Goal: Transaction & Acquisition: Purchase product/service

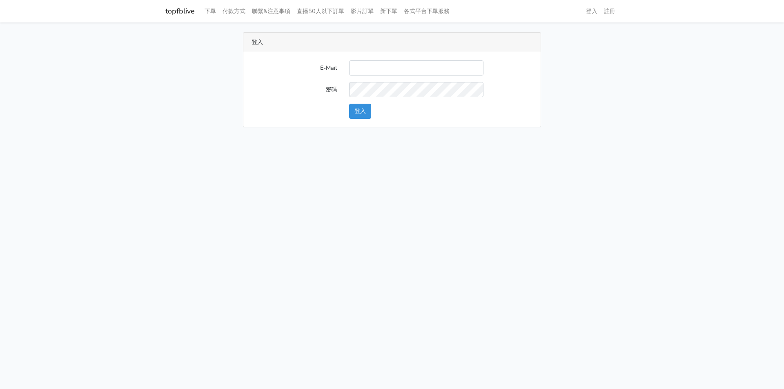
type input "[EMAIL_ADDRESS][PERSON_NAME][DOMAIN_NAME]"
click at [357, 118] on button "登入" at bounding box center [360, 111] width 22 height 15
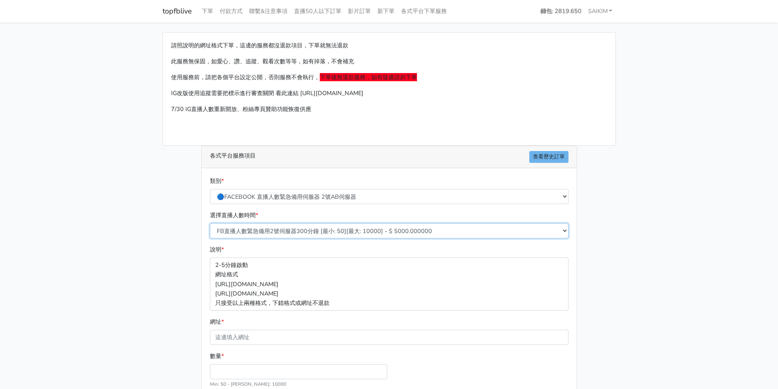
click at [308, 229] on select "FB直播人數緊急備用2號伺服器300分鐘 [最小: 50][最大: 10000] - $ 5000.000000 FB直播人數緊急備用2號伺服器60分鐘 [最…" at bounding box center [389, 230] width 358 height 15
select select "575"
click at [210, 223] on select "FB直播人數緊急備用2號伺服器300分鐘 [最小: 50][最大: 10000] - $ 5000.000000 FB直播人數緊急備用2號伺服器60分鐘 [最…" at bounding box center [389, 230] width 358 height 15
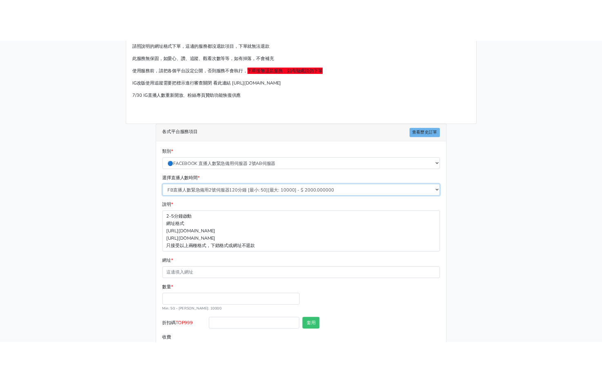
scroll to position [73, 0]
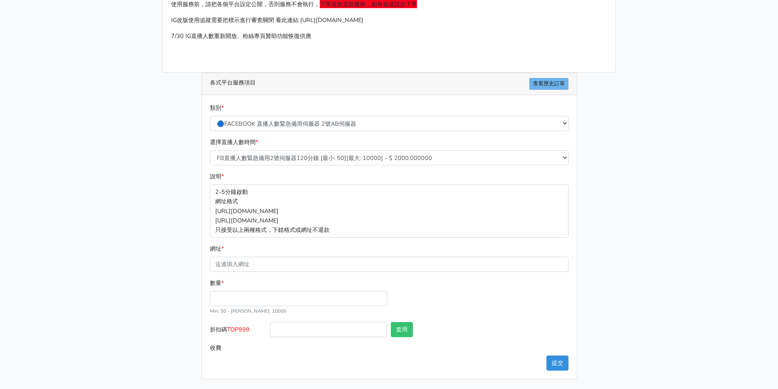
click at [254, 285] on div "數量 * Min: 50 - [PERSON_NAME]: 10000" at bounding box center [298, 296] width 181 height 37
click at [239, 307] on div "數量 * Min: 50 - [PERSON_NAME]: 10000" at bounding box center [298, 296] width 181 height 37
click at [245, 302] on input "3" at bounding box center [298, 298] width 177 height 15
type input "300"
type input "600.000"
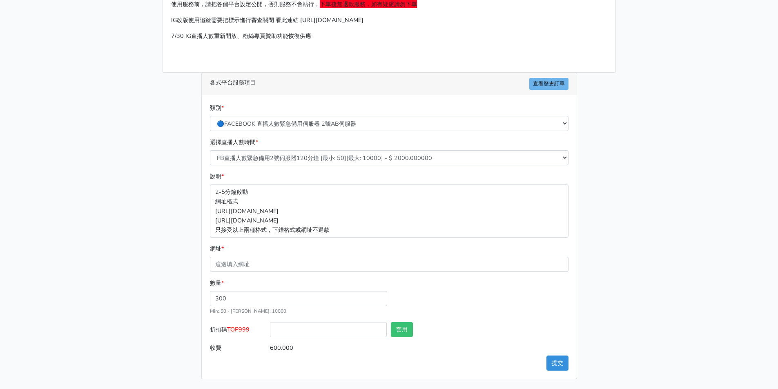
click at [242, 332] on span "TOP999" at bounding box center [238, 329] width 22 height 8
click at [270, 332] on input "折扣碼 TOP999" at bounding box center [328, 329] width 117 height 15
click at [242, 332] on span "TOP999" at bounding box center [238, 329] width 22 height 8
click at [270, 332] on input "折扣碼 TOP999" at bounding box center [328, 329] width 117 height 15
copy span "TOP999"
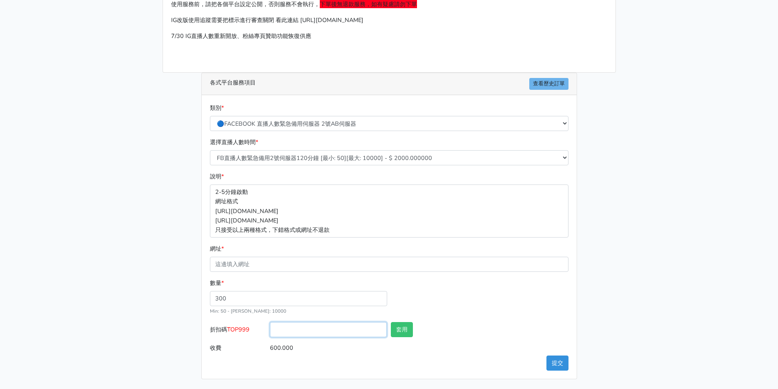
click at [294, 329] on input "折扣碼 TOP999" at bounding box center [328, 329] width 117 height 15
paste input "TOP999"
type input "TOP456"
click at [407, 330] on button "套用" at bounding box center [402, 329] width 22 height 15
type input "套用成功"
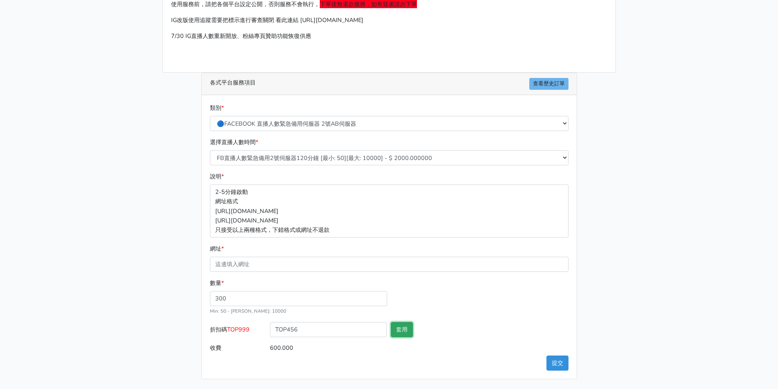
type input "576.000"
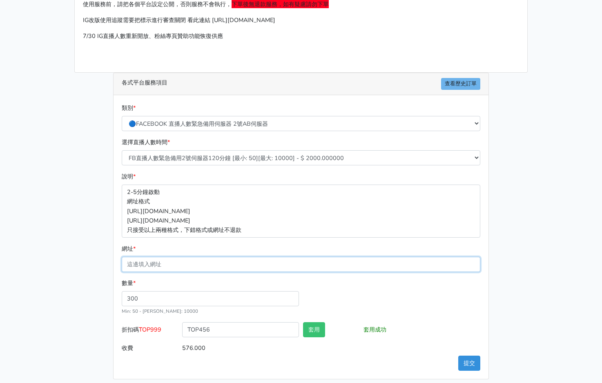
click at [156, 260] on input "網址 *" at bounding box center [301, 264] width 358 height 15
paste input "[URL][DOMAIN_NAME]"
type input "[URL][DOMAIN_NAME]"
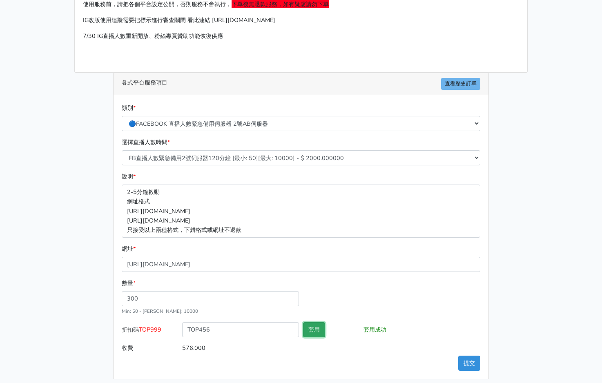
click at [317, 336] on button "套用" at bounding box center [314, 329] width 22 height 15
click at [467, 363] on button "提交" at bounding box center [469, 363] width 22 height 15
